Goal: Task Accomplishment & Management: Manage account settings

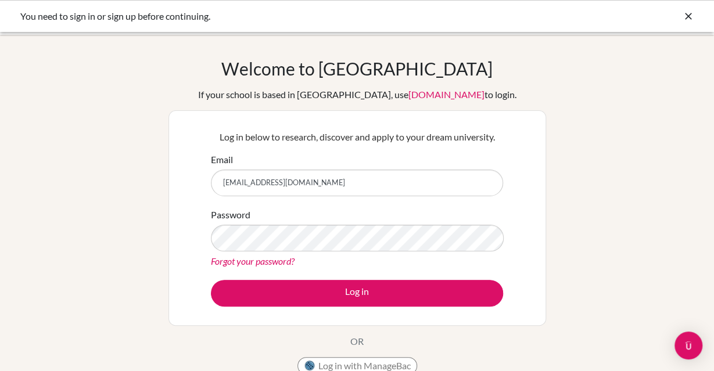
drag, startPoint x: 322, startPoint y: 181, endPoint x: 266, endPoint y: 181, distance: 56.3
click at [266, 181] on input "[EMAIL_ADDRESS][DOMAIN_NAME]" at bounding box center [357, 183] width 292 height 27
type input "[EMAIL_ADDRESS][DOMAIN_NAME]"
click at [211, 280] on button "Log in" at bounding box center [357, 293] width 292 height 27
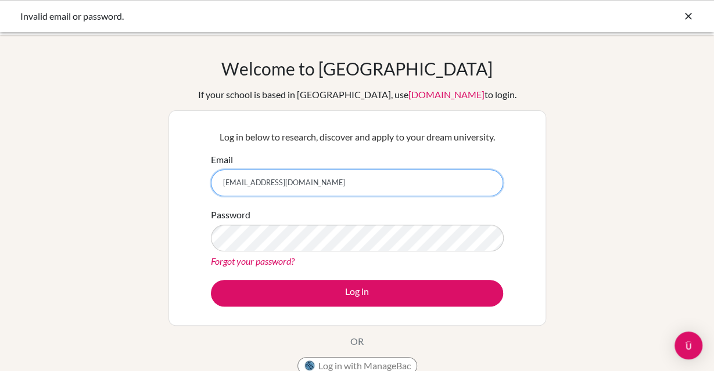
drag, startPoint x: 298, startPoint y: 183, endPoint x: 264, endPoint y: 183, distance: 33.7
click at [264, 183] on input "[EMAIL_ADDRESS][DOMAIN_NAME]" at bounding box center [357, 183] width 292 height 27
type input "[EMAIL_ADDRESS][DOMAIN_NAME]"
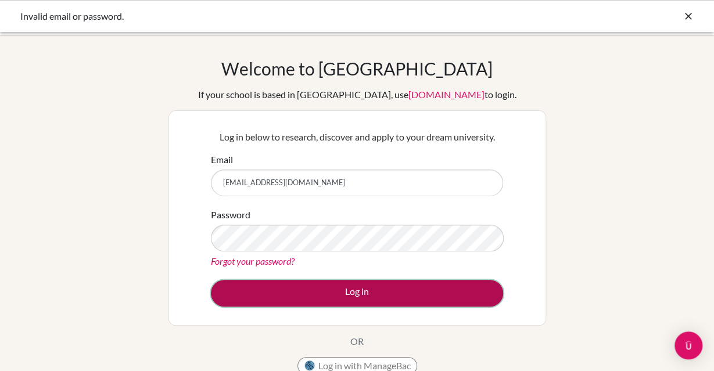
click at [351, 288] on button "Log in" at bounding box center [357, 293] width 292 height 27
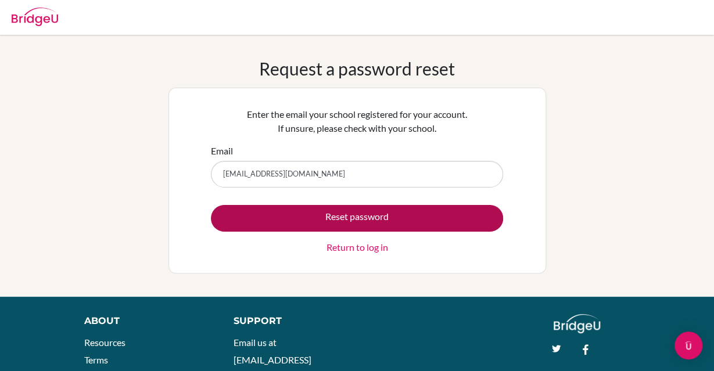
type input "[EMAIL_ADDRESS][DOMAIN_NAME]"
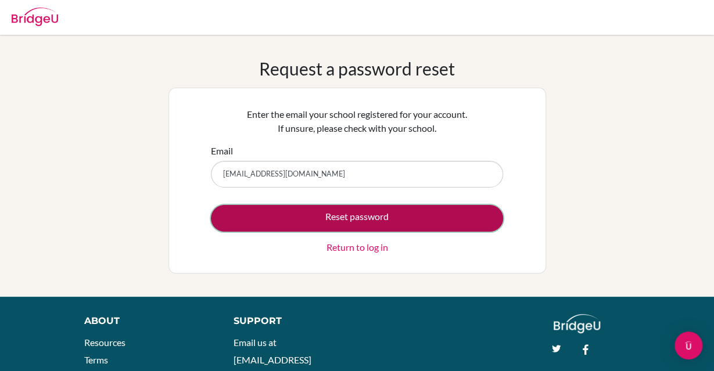
click at [419, 213] on button "Reset password" at bounding box center [357, 218] width 292 height 27
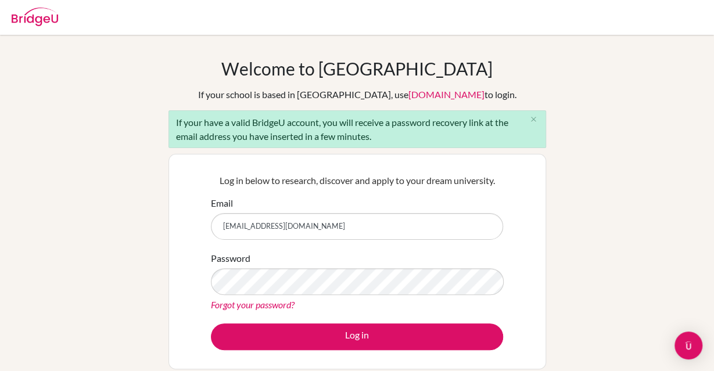
type input "[EMAIL_ADDRESS][DOMAIN_NAME]"
